Goal: Task Accomplishment & Management: Complete application form

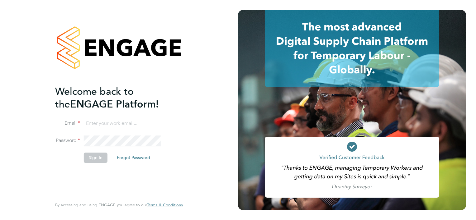
click at [123, 121] on input at bounding box center [122, 123] width 77 height 11
type input "[EMAIL_ADDRESS][PERSON_NAME][DOMAIN_NAME]"
click at [96, 155] on button "Sign In" at bounding box center [96, 158] width 24 height 10
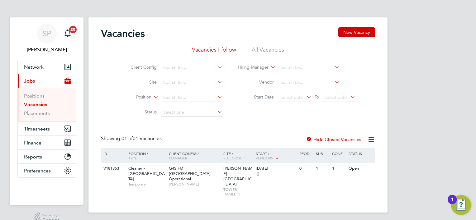
click at [43, 116] on li "Placements" at bounding box center [47, 114] width 47 height 6
click at [42, 115] on link "Placements" at bounding box center [37, 114] width 26 height 6
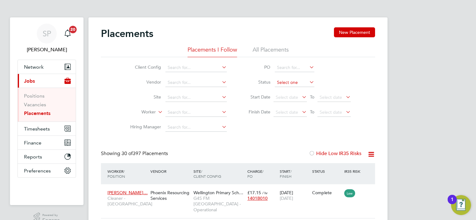
click at [284, 79] on input at bounding box center [295, 82] width 40 height 9
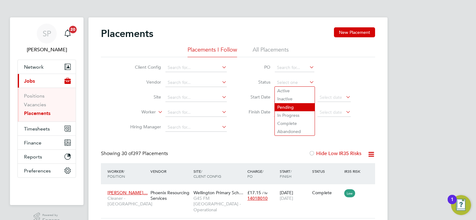
click at [286, 104] on li "Pending" at bounding box center [295, 107] width 40 height 8
type input "Pending"
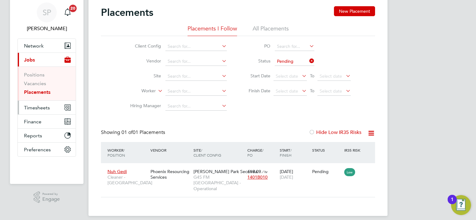
click at [38, 108] on span "Timesheets" at bounding box center [37, 108] width 26 height 6
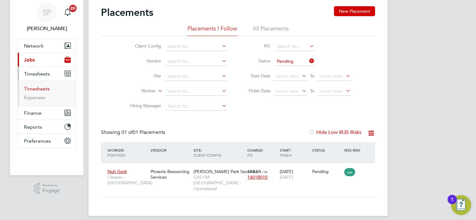
click at [38, 87] on link "Timesheets" at bounding box center [37, 89] width 26 height 6
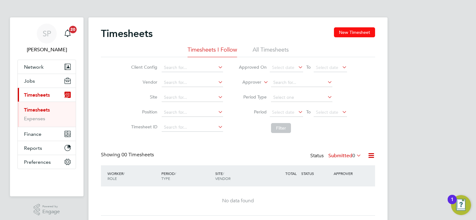
click at [350, 34] on button "New Timesheet" at bounding box center [354, 32] width 41 height 10
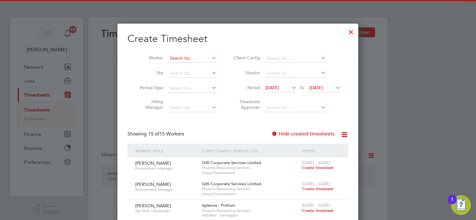
click at [193, 56] on input at bounding box center [191, 58] width 49 height 9
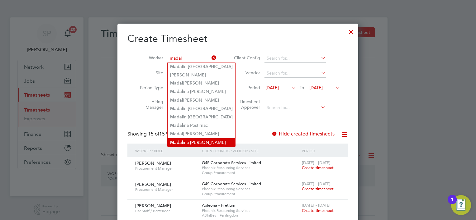
click at [207, 140] on li "[PERSON_NAME] [PERSON_NAME]" at bounding box center [201, 143] width 68 height 8
type input "Madalina [PERSON_NAME]"
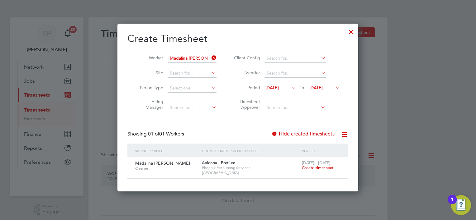
click at [324, 168] on span "Create timesheet" at bounding box center [318, 167] width 32 height 5
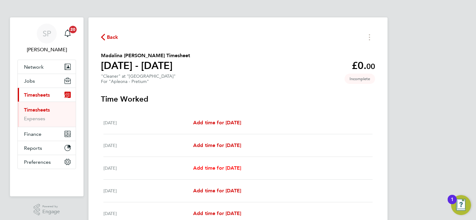
click at [224, 170] on span "Add time for [DATE]" at bounding box center [217, 168] width 48 height 6
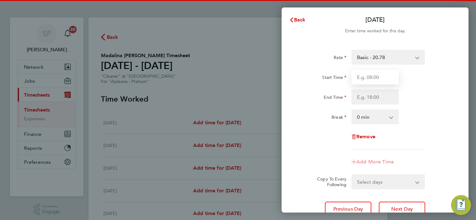
click at [367, 81] on input "Start Time" at bounding box center [374, 77] width 47 height 15
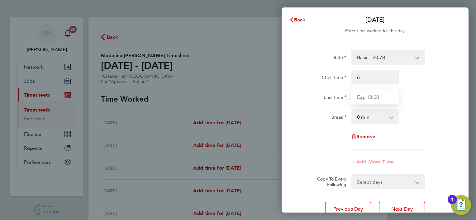
type input "06:00"
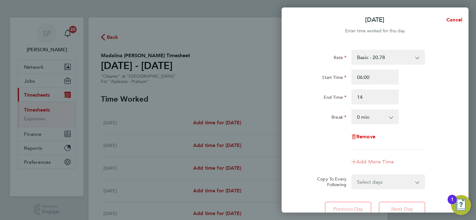
type input "14:00"
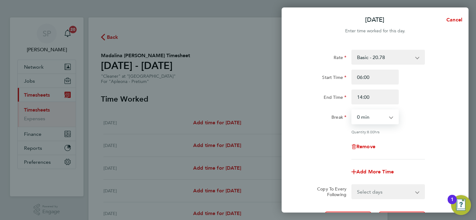
select select "60"
click at [372, 191] on select "Select days Day [DATE] [DATE] [DATE] [DATE]" at bounding box center [384, 192] width 65 height 14
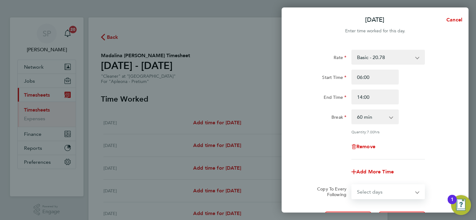
select select "DAY"
click at [352, 185] on select "Select days Day [DATE] [DATE] [DATE] [DATE]" at bounding box center [384, 192] width 65 height 14
select select "[DATE]"
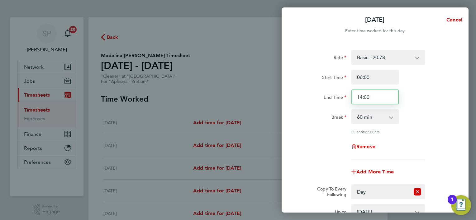
click at [369, 93] on input "14:00" at bounding box center [374, 97] width 47 height 15
type input "16:00"
click at [428, 114] on div "Break 0 min 15 min 30 min 45 min 60 min 75 min 90 min" at bounding box center [374, 117] width 157 height 15
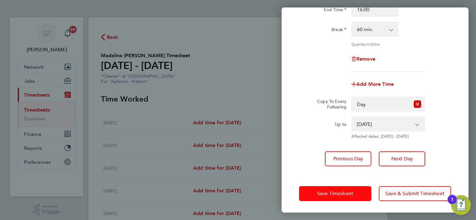
click at [334, 200] on button "Save Timesheet" at bounding box center [335, 193] width 72 height 15
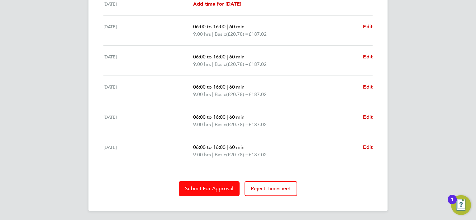
click at [228, 186] on span "Submit For Approval" at bounding box center [209, 189] width 48 height 6
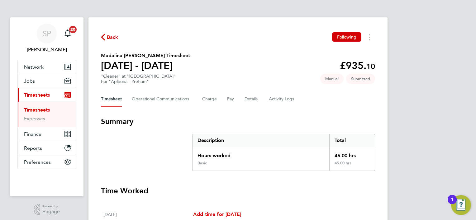
click at [111, 35] on span "Back" at bounding box center [113, 37] width 12 height 7
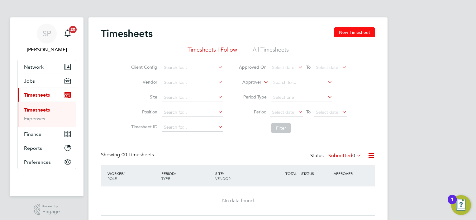
click at [360, 32] on button "New Timesheet" at bounding box center [354, 32] width 41 height 10
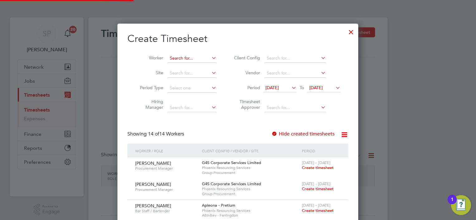
click at [194, 56] on input at bounding box center [191, 58] width 49 height 9
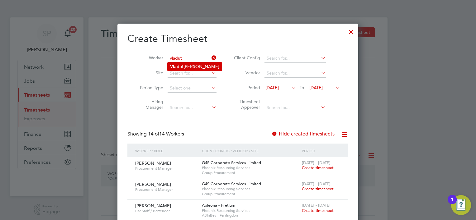
click at [192, 63] on li "[PERSON_NAME]" at bounding box center [194, 67] width 54 height 8
type input "[PERSON_NAME]"
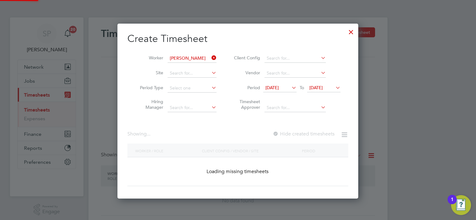
scroll to position [167, 241]
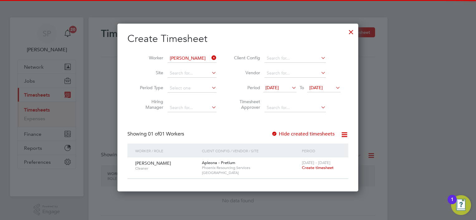
click at [314, 171] on div "[DATE] - [DATE] Create timesheet" at bounding box center [321, 166] width 42 height 17
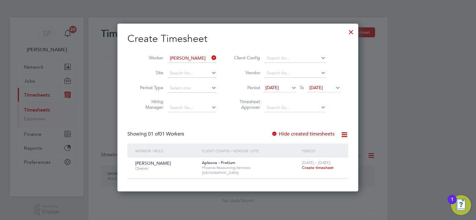
click at [313, 169] on span "Create timesheet" at bounding box center [318, 167] width 32 height 5
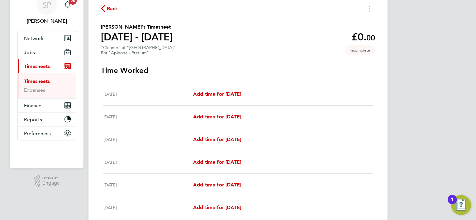
scroll to position [62, 0]
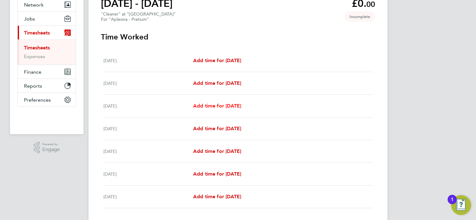
click at [232, 105] on span "Add time for [DATE]" at bounding box center [217, 106] width 48 height 6
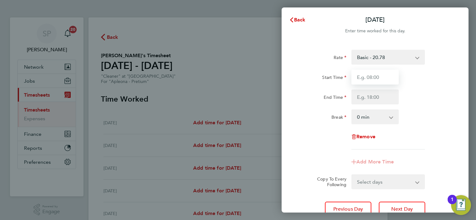
click at [369, 75] on input "Start Time" at bounding box center [374, 77] width 47 height 15
type input "06:00"
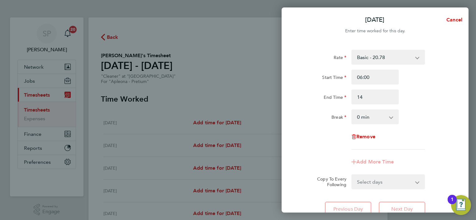
type input "14:00"
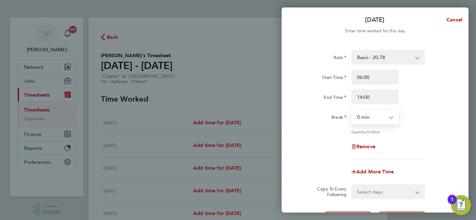
select select "60"
click at [396, 191] on select "Select days Day [DATE] [DATE] [DATE] [DATE]" at bounding box center [384, 192] width 65 height 14
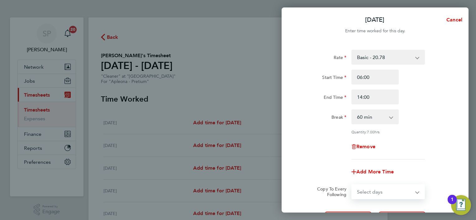
select select "DAY"
click at [352, 185] on select "Select days Day [DATE] [DATE] [DATE] [DATE]" at bounding box center [384, 192] width 65 height 14
select select "[DATE]"
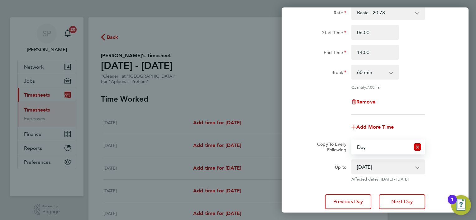
scroll to position [88, 0]
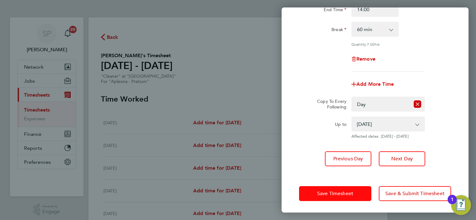
click at [345, 188] on button "Save Timesheet" at bounding box center [335, 193] width 72 height 15
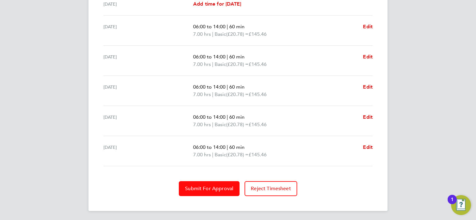
click at [196, 182] on button "Submit For Approval" at bounding box center [209, 188] width 61 height 15
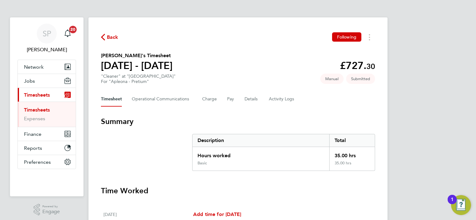
click at [113, 36] on span "Back" at bounding box center [113, 37] width 12 height 7
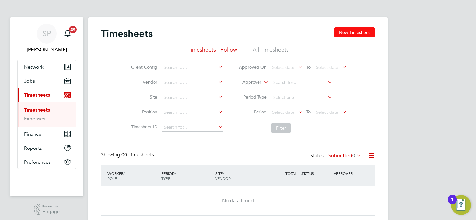
click at [349, 32] on button "New Timesheet" at bounding box center [354, 32] width 41 height 10
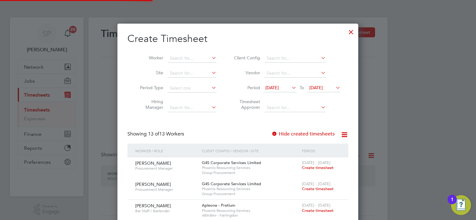
scroll to position [510, 241]
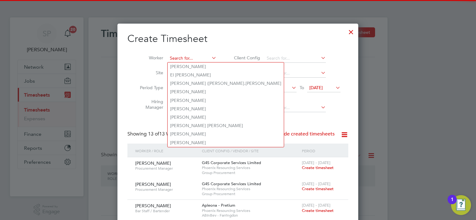
click at [197, 57] on input at bounding box center [191, 58] width 49 height 9
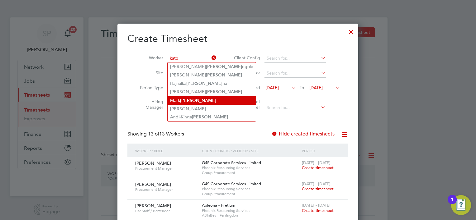
click at [190, 100] on b "[PERSON_NAME]" at bounding box center [198, 100] width 36 height 5
type input "[PERSON_NAME]"
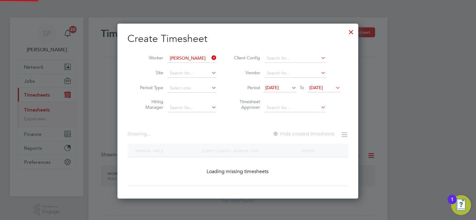
scroll to position [167, 241]
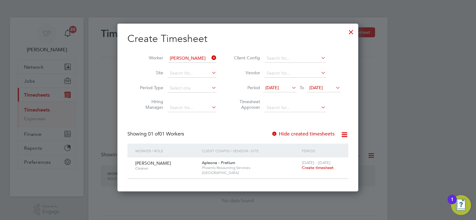
click at [313, 169] on span "Create timesheet" at bounding box center [318, 167] width 32 height 5
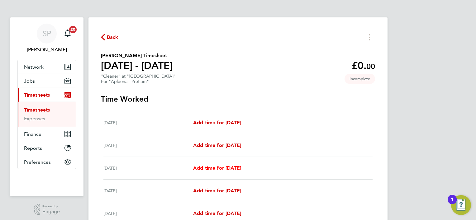
click at [214, 172] on link "Add time for [DATE]" at bounding box center [217, 168] width 48 height 7
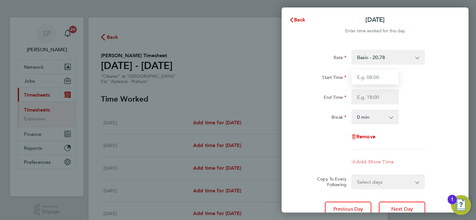
click at [369, 80] on input "Start Time" at bounding box center [374, 77] width 47 height 15
type input "07:00"
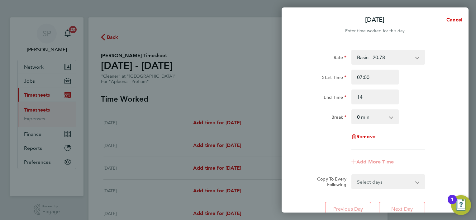
type input "14:00"
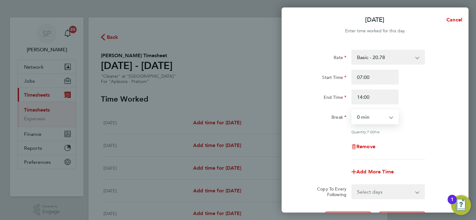
select select "60"
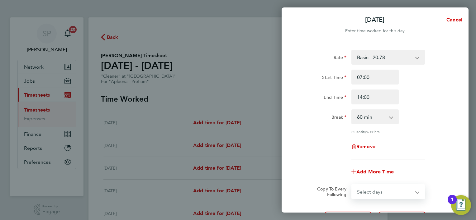
click at [385, 193] on select "Select days Day [DATE] [DATE] [DATE] [DATE]" at bounding box center [384, 192] width 65 height 14
select select "DAY"
click at [352, 185] on select "Select days Day [DATE] [DATE] [DATE] [DATE]" at bounding box center [384, 192] width 65 height 14
select select "[DATE]"
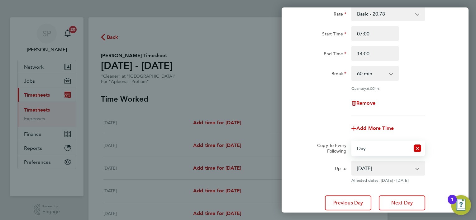
scroll to position [88, 0]
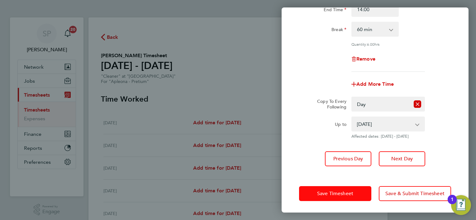
click at [342, 195] on span "Save Timesheet" at bounding box center [335, 194] width 36 height 6
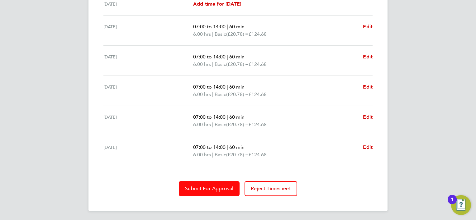
click at [225, 186] on span "Submit For Approval" at bounding box center [209, 189] width 48 height 6
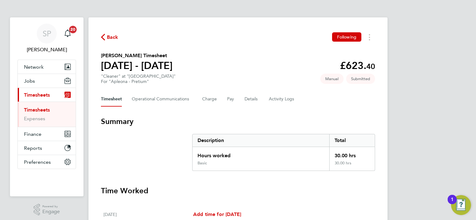
click at [111, 33] on button "Back" at bounding box center [109, 37] width 17 height 8
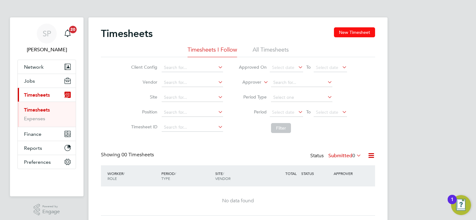
click at [364, 35] on button "New Timesheet" at bounding box center [354, 32] width 41 height 10
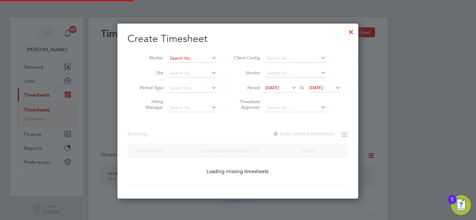
scroll to position [488, 241]
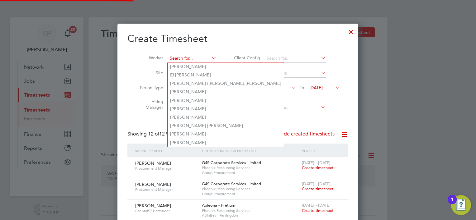
click at [199, 60] on input at bounding box center [191, 58] width 49 height 9
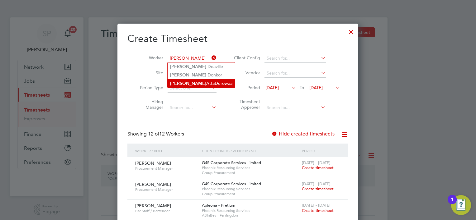
click at [199, 81] on li "[PERSON_NAME] D urowaa" at bounding box center [200, 83] width 67 height 8
type input "[PERSON_NAME]"
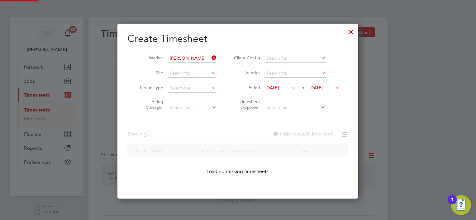
scroll to position [167, 241]
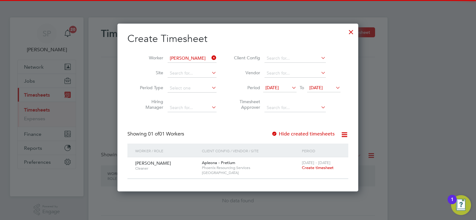
click at [318, 167] on span "Create timesheet" at bounding box center [318, 167] width 32 height 5
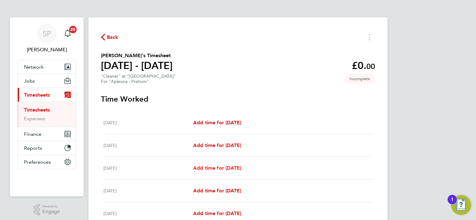
click at [217, 167] on span "Add time for [DATE]" at bounding box center [217, 168] width 48 height 6
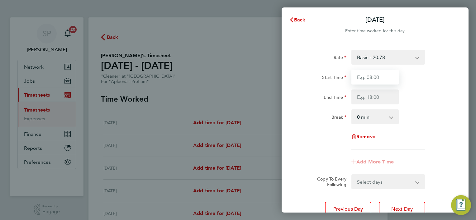
click at [366, 76] on input "Start Time" at bounding box center [374, 77] width 47 height 15
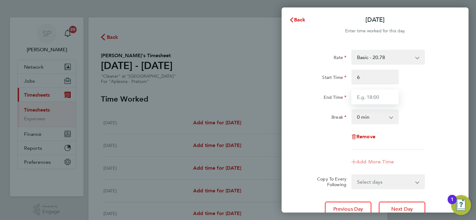
type input "06:00"
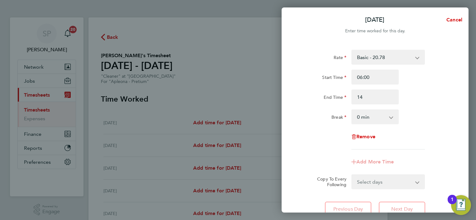
type input "14:00"
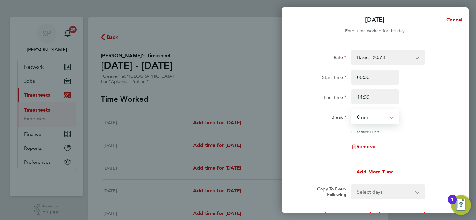
select select "60"
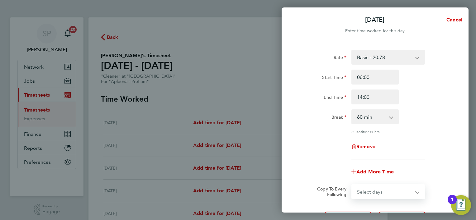
click at [379, 187] on select "Select days Day [DATE] [DATE] [DATE] [DATE]" at bounding box center [384, 192] width 65 height 14
select select "DAY"
click at [352, 185] on select "Select days Day [DATE] [DATE] [DATE] [DATE]" at bounding box center [384, 192] width 65 height 14
select select "[DATE]"
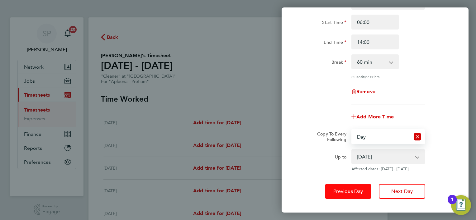
scroll to position [88, 0]
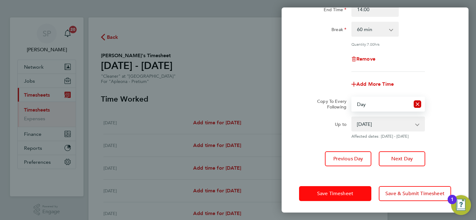
click at [347, 189] on button "Save Timesheet" at bounding box center [335, 193] width 72 height 15
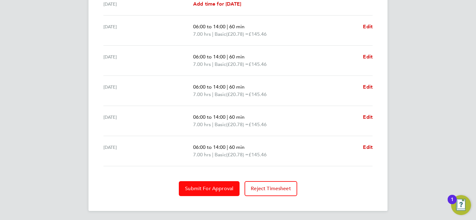
click at [206, 192] on button "Submit For Approval" at bounding box center [209, 188] width 61 height 15
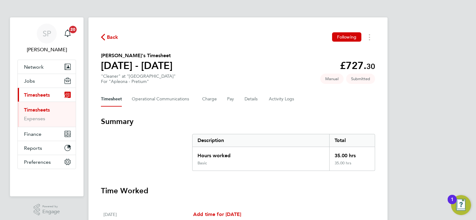
click at [107, 37] on span "Back" at bounding box center [113, 37] width 12 height 7
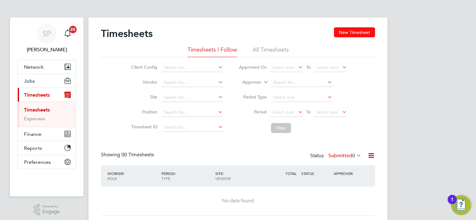
click at [341, 34] on button "New Timesheet" at bounding box center [354, 32] width 41 height 10
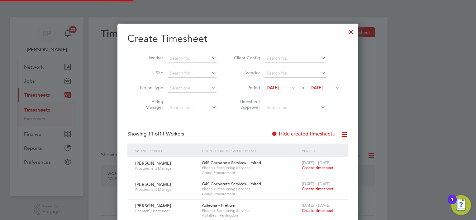
scroll to position [467, 241]
click at [187, 59] on input at bounding box center [191, 58] width 49 height 9
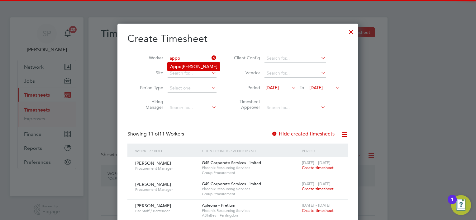
click at [197, 63] on li "Appo [PERSON_NAME]" at bounding box center [193, 67] width 52 height 8
type input "[PERSON_NAME]"
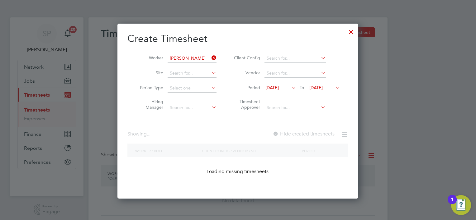
scroll to position [175, 241]
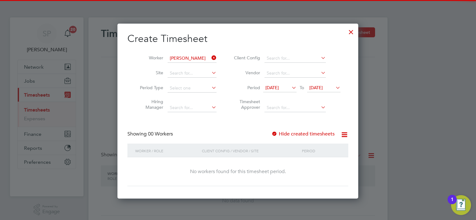
click at [292, 133] on label "Hide created timesheets" at bounding box center [302, 134] width 63 height 6
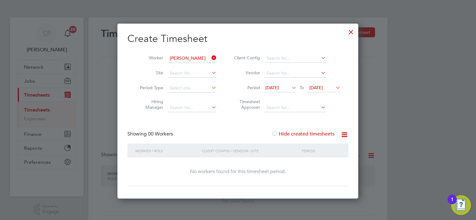
click at [292, 137] on div "Hide created timesheets" at bounding box center [303, 134] width 64 height 7
click at [292, 135] on label "Hide created timesheets" at bounding box center [302, 134] width 63 height 6
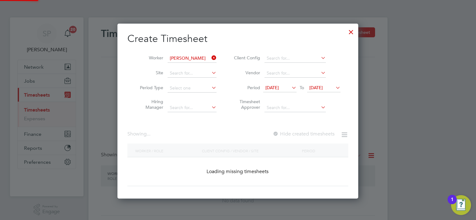
scroll to position [189, 241]
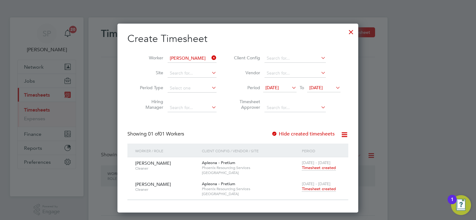
click at [315, 188] on span "Timesheet created" at bounding box center [319, 189] width 34 height 6
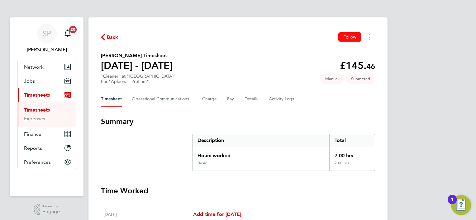
click at [351, 36] on span "Follow" at bounding box center [349, 37] width 13 height 6
click at [113, 38] on span "Back" at bounding box center [113, 37] width 12 height 7
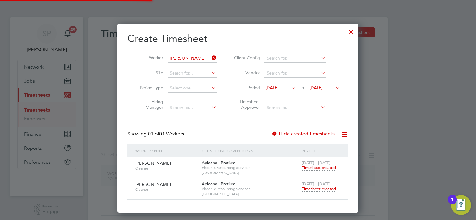
scroll to position [3, 3]
click at [210, 58] on icon at bounding box center [210, 58] width 0 height 9
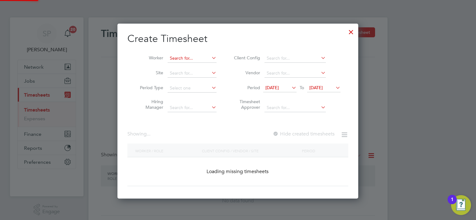
scroll to position [467, 241]
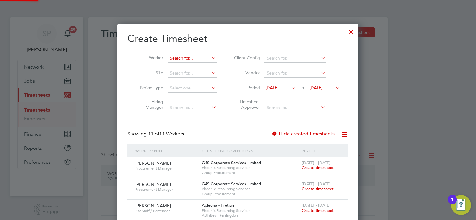
click at [197, 60] on input at bounding box center [191, 58] width 49 height 9
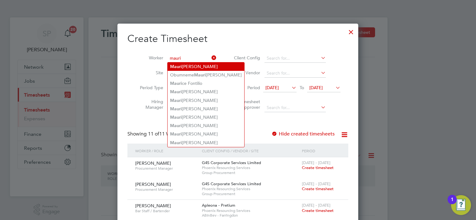
click at [198, 67] on li "[PERSON_NAME]" at bounding box center [205, 67] width 77 height 8
type input "[PERSON_NAME]"
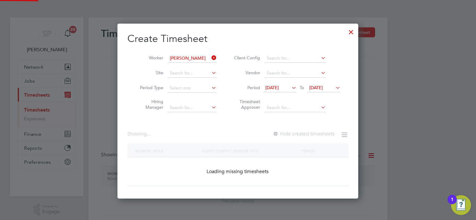
scroll to position [175, 241]
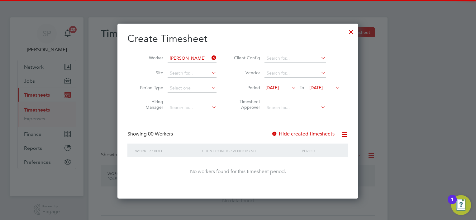
click at [296, 136] on label "Hide created timesheets" at bounding box center [302, 134] width 63 height 6
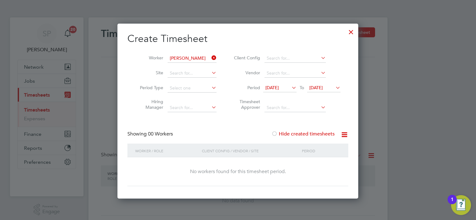
click at [295, 134] on label "Hide created timesheets" at bounding box center [302, 134] width 63 height 6
click at [319, 87] on span "[DATE]" at bounding box center [315, 88] width 13 height 6
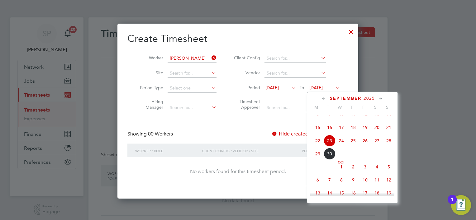
click at [365, 147] on span "26" at bounding box center [365, 141] width 12 height 12
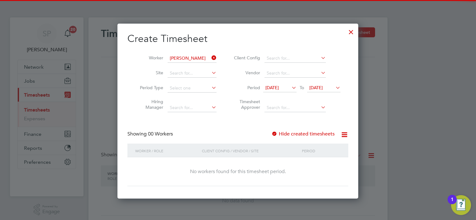
click at [294, 132] on label "Hide created timesheets" at bounding box center [302, 134] width 63 height 6
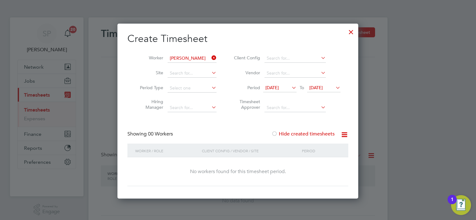
click at [294, 132] on label "Hide created timesheets" at bounding box center [302, 134] width 63 height 6
click at [210, 56] on icon at bounding box center [210, 58] width 0 height 9
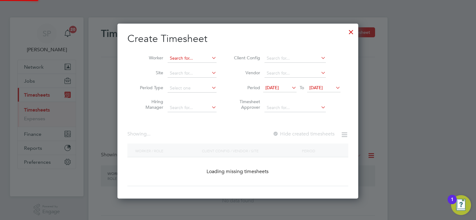
click at [195, 57] on input at bounding box center [191, 58] width 49 height 9
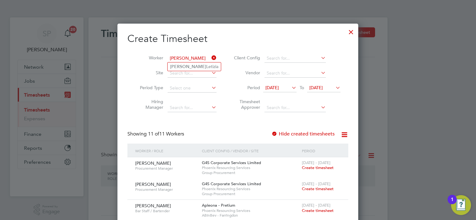
type input "[PERSON_NAME]"
click at [349, 31] on div at bounding box center [350, 30] width 11 height 11
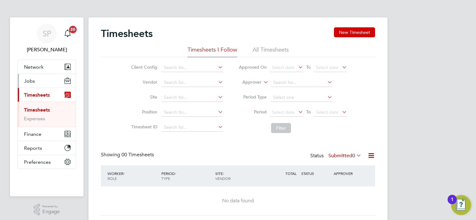
click at [28, 82] on span "Jobs" at bounding box center [29, 81] width 11 height 6
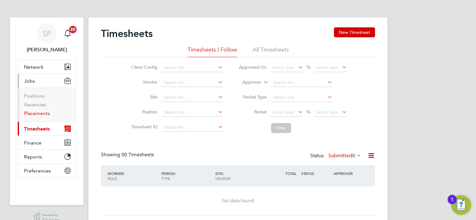
click at [32, 111] on link "Placements" at bounding box center [37, 114] width 26 height 6
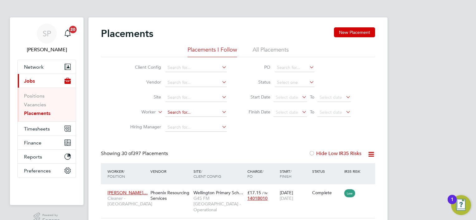
click at [185, 114] on input at bounding box center [195, 112] width 61 height 9
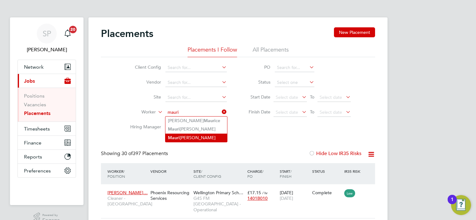
click at [196, 137] on li "Mauri cio [PERSON_NAME]" at bounding box center [196, 138] width 62 height 8
type input "[PERSON_NAME]"
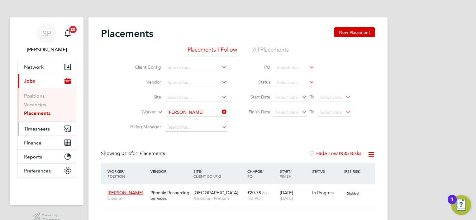
click at [32, 127] on span "Timesheets" at bounding box center [37, 129] width 26 height 6
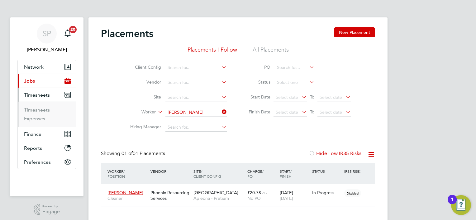
click at [35, 113] on li "Timesheets" at bounding box center [47, 111] width 47 height 9
click at [37, 111] on link "Timesheets" at bounding box center [37, 110] width 26 height 6
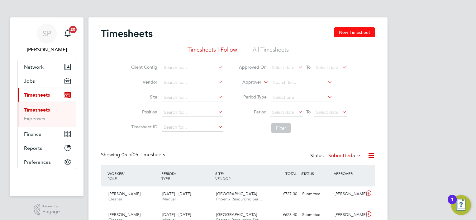
click at [360, 29] on button "New Timesheet" at bounding box center [354, 32] width 41 height 10
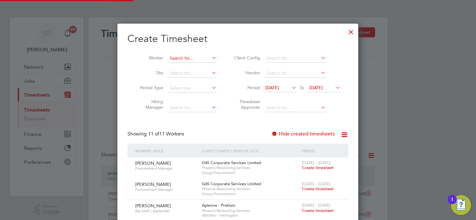
click at [190, 59] on input at bounding box center [191, 58] width 49 height 9
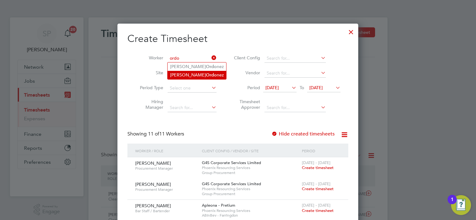
click at [206, 77] on b "Ordo" at bounding box center [211, 75] width 11 height 5
type input "[PERSON_NAME]"
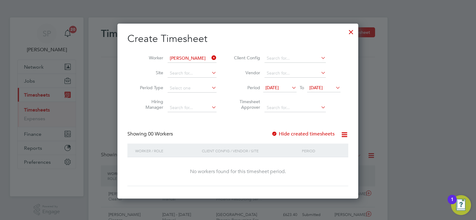
click at [297, 130] on div "Create Timesheet Worker [PERSON_NAME] Site Period Type Hiring Manager Client Co…" at bounding box center [237, 109] width 221 height 154
click at [296, 135] on label "Hide created timesheets" at bounding box center [302, 134] width 63 height 6
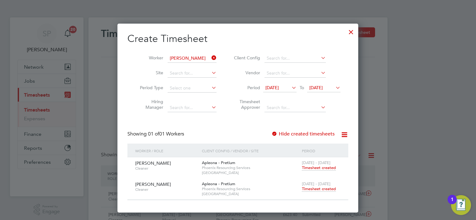
click at [313, 189] on span "Timesheet created" at bounding box center [319, 189] width 34 height 6
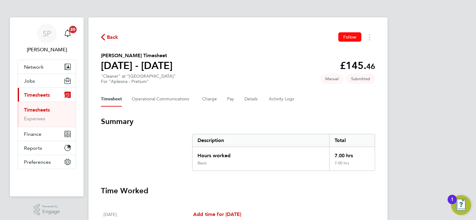
click at [346, 36] on span "Follow" at bounding box center [349, 37] width 13 height 6
click at [107, 39] on span "Back" at bounding box center [113, 37] width 12 height 7
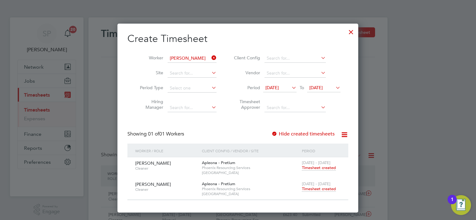
click at [210, 57] on icon at bounding box center [210, 58] width 0 height 9
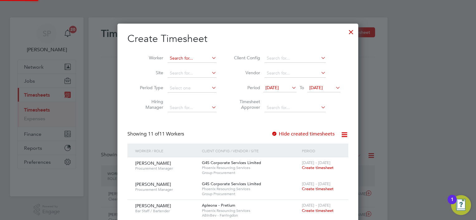
click at [200, 57] on input at bounding box center [191, 58] width 49 height 9
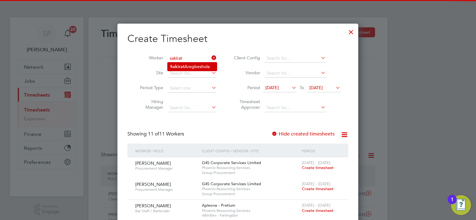
click at [202, 65] on li "[PERSON_NAME]" at bounding box center [191, 67] width 49 height 8
type input "[PERSON_NAME]"
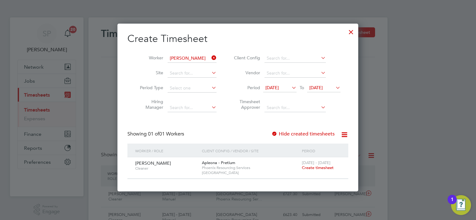
click at [317, 167] on span "Create timesheet" at bounding box center [318, 167] width 32 height 5
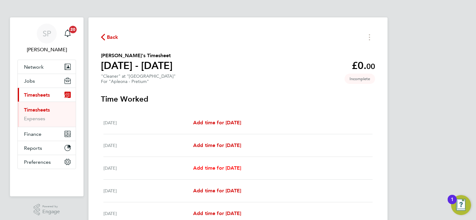
click at [224, 166] on span "Add time for [DATE]" at bounding box center [217, 168] width 48 height 6
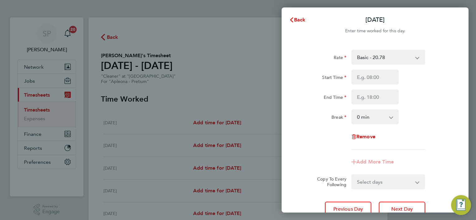
click at [390, 68] on div "Rate Basic - 20.78 Start Time End Time Break 0 min 15 min 30 min 45 min 60 min …" at bounding box center [375, 100] width 152 height 100
click at [381, 80] on input "Start Time" at bounding box center [374, 77] width 47 height 15
type input "08:00"
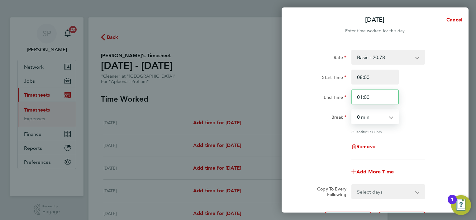
click at [369, 97] on input "01:00" at bounding box center [374, 97] width 47 height 15
type input "16:00"
select select "60"
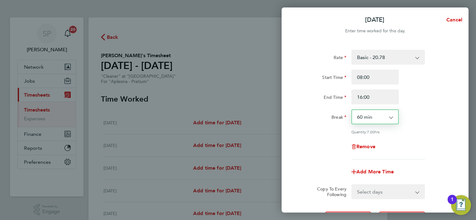
click at [370, 194] on select "Select days Day [DATE] [DATE] [DATE] [DATE]" at bounding box center [384, 192] width 65 height 14
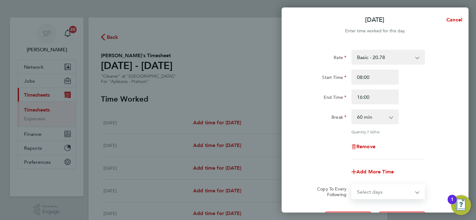
select select "FRI"
click at [352, 185] on select "Select days Day [DATE] [DATE] [DATE] [DATE]" at bounding box center [384, 192] width 65 height 14
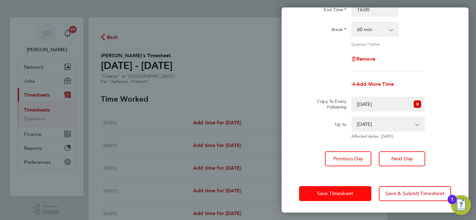
click at [325, 194] on span "Save Timesheet" at bounding box center [335, 194] width 36 height 6
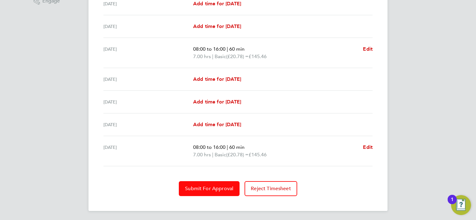
click at [206, 184] on button "Submit For Approval" at bounding box center [209, 188] width 61 height 15
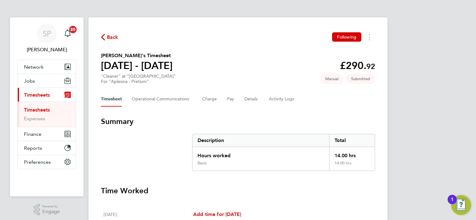
click at [112, 40] on span "Back" at bounding box center [113, 37] width 12 height 7
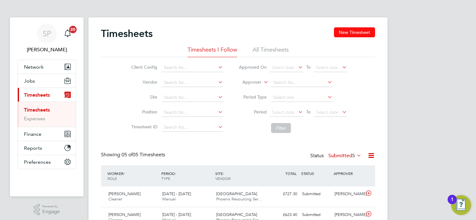
click at [365, 32] on button "New Timesheet" at bounding box center [354, 32] width 41 height 10
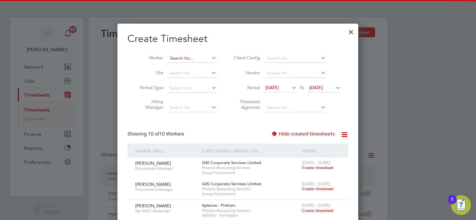
click at [187, 55] on input at bounding box center [191, 58] width 49 height 9
click at [180, 58] on input "irenedel" at bounding box center [191, 58] width 49 height 9
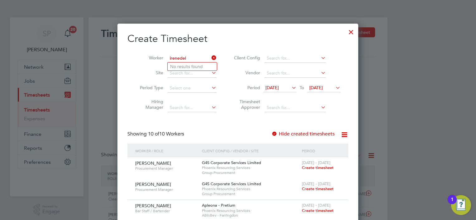
click at [196, 56] on input "irenedel" at bounding box center [191, 58] width 49 height 9
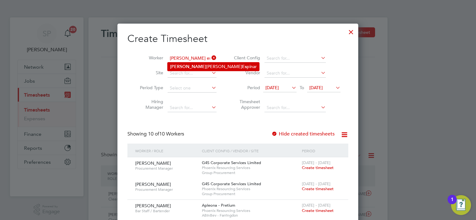
click at [189, 66] on li "[PERSON_NAME] Del [PERSON_NAME] Es pinar" at bounding box center [213, 67] width 92 height 8
type input "[PERSON_NAME] Del [PERSON_NAME]"
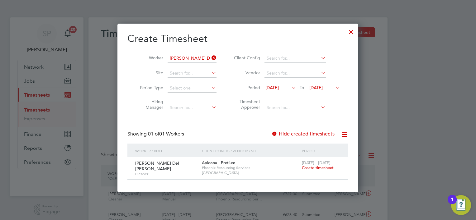
click at [322, 170] on span "Create timesheet" at bounding box center [318, 167] width 32 height 5
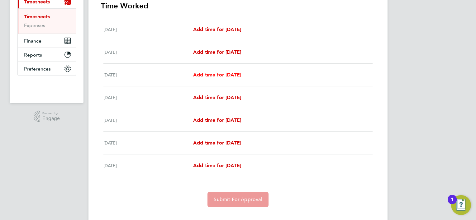
click at [217, 76] on span "Add time for [DATE]" at bounding box center [217, 75] width 48 height 6
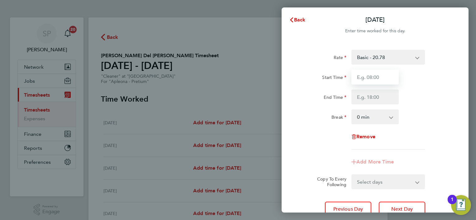
click at [367, 79] on input "Start Time" at bounding box center [374, 77] width 47 height 15
type input "08:00"
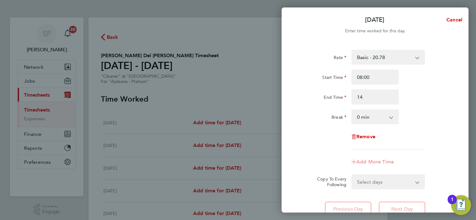
type input "14:00"
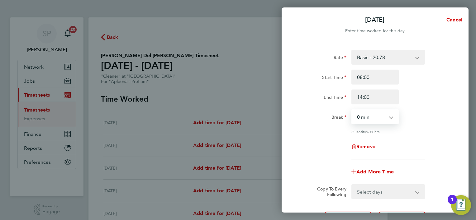
select select "60"
click at [368, 97] on input "14:00" at bounding box center [374, 97] width 47 height 15
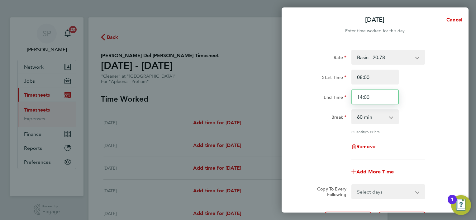
click at [368, 97] on input "14:00" at bounding box center [374, 97] width 47 height 15
click at [369, 97] on input "14:00" at bounding box center [374, 97] width 47 height 15
type input "16:00"
click at [405, 150] on div "Remove" at bounding box center [374, 146] width 157 height 15
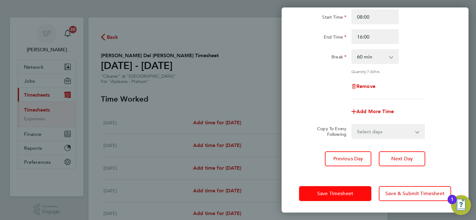
click at [340, 192] on span "Save Timesheet" at bounding box center [335, 194] width 36 height 6
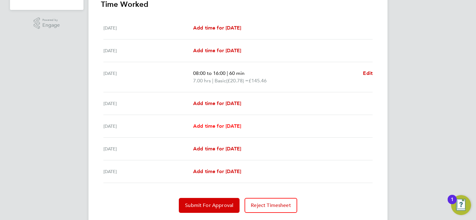
click at [232, 123] on span "Add time for [DATE]" at bounding box center [217, 126] width 48 height 6
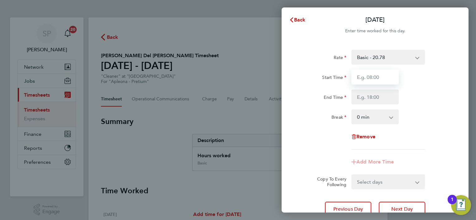
click at [367, 77] on input "Start Time" at bounding box center [374, 77] width 47 height 15
type input "12:00"
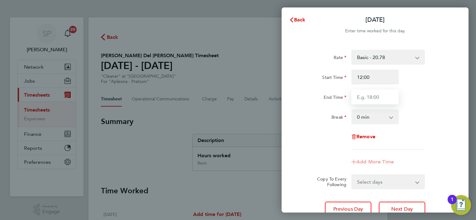
click at [375, 93] on input "End Time" at bounding box center [374, 97] width 47 height 15
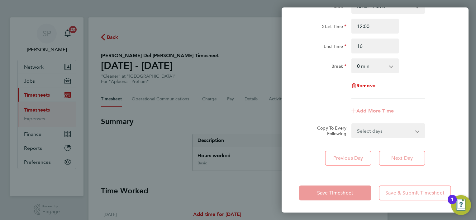
type input "16:00"
click at [300, 154] on div "Rate Basic - 20.78 Start Time 12:00 End Time 16:00 Break 0 min 15 min 30 min 45…" at bounding box center [374, 82] width 187 height 182
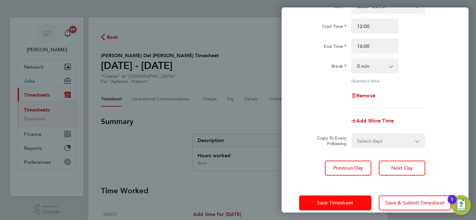
click at [320, 200] on span "Save Timesheet" at bounding box center [335, 203] width 36 height 6
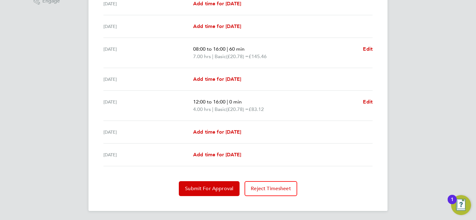
click at [227, 127] on div "[DATE] Add time for [DATE] Add time for [DATE]" at bounding box center [237, 132] width 269 height 23
click at [230, 132] on span "Add time for [DATE]" at bounding box center [217, 132] width 48 height 6
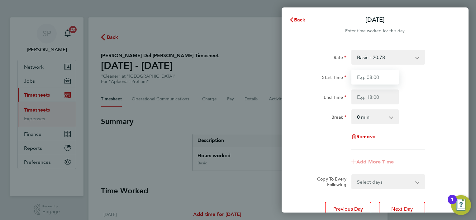
click at [380, 76] on input "Start Time" at bounding box center [374, 77] width 47 height 15
type input "08:00"
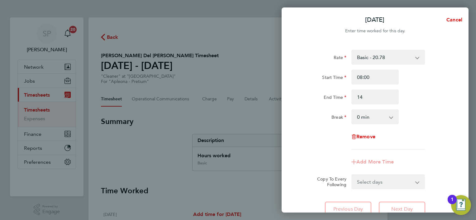
type input "14:00"
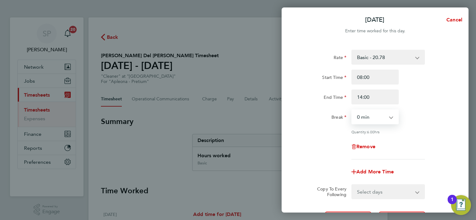
select select "60"
click at [365, 193] on select "Select days [DATE]" at bounding box center [384, 192] width 65 height 14
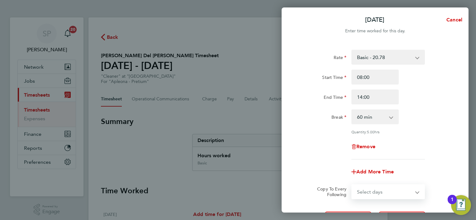
select select "FRI"
click at [352, 185] on select "Select days [DATE]" at bounding box center [384, 192] width 65 height 14
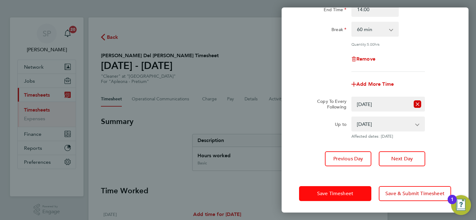
drag, startPoint x: 318, startPoint y: 200, endPoint x: 318, endPoint y: 197, distance: 3.2
click at [318, 200] on button "Save Timesheet" at bounding box center [335, 193] width 72 height 15
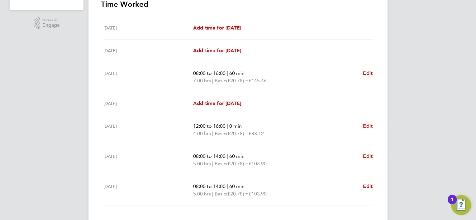
click at [368, 126] on span "Edit" at bounding box center [368, 126] width 10 height 6
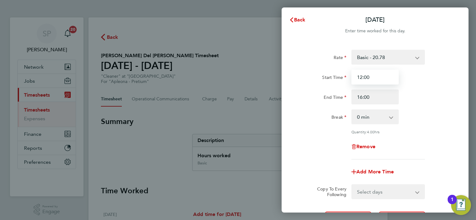
click at [367, 79] on input "12:00" at bounding box center [374, 77] width 47 height 15
type input "11:00"
click at [431, 98] on div "End Time 16:00" at bounding box center [374, 97] width 157 height 15
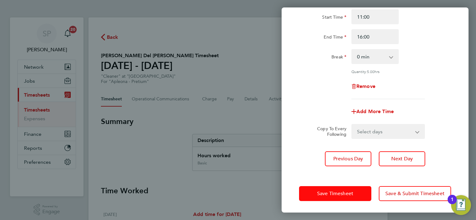
click at [319, 185] on div "Save Timesheet Save & Submit Timesheet" at bounding box center [374, 194] width 187 height 40
click at [318, 186] on button "Save Timesheet" at bounding box center [335, 193] width 72 height 15
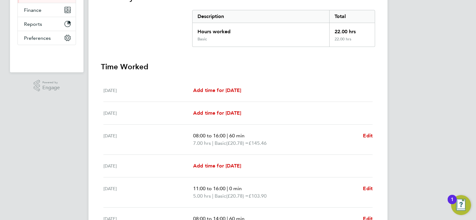
scroll to position [218, 0]
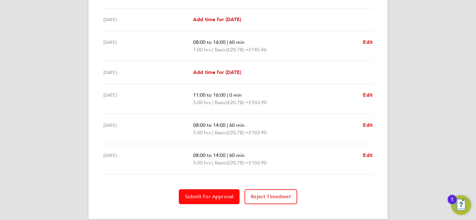
click at [216, 196] on span "Submit For Approval" at bounding box center [209, 197] width 48 height 6
